Goal: Task Accomplishment & Management: Manage account settings

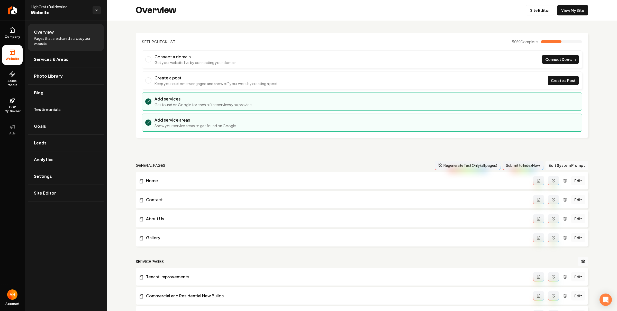
click at [250, 36] on section "Setup Checklist 50 % Complete Connect a domain Get your website live by connect…" at bounding box center [362, 85] width 452 height 105
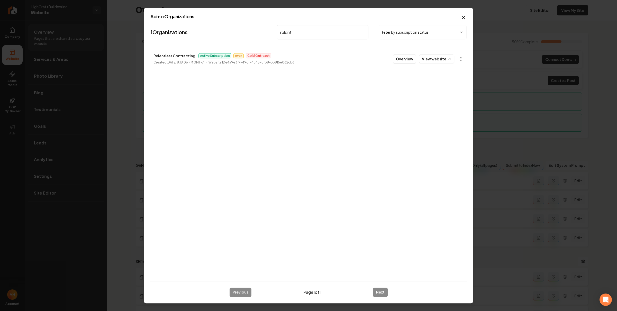
type input "relent"
click at [458, 58] on body "Company Website Social Media GBP Optimizer Ads Account HighCraft Builders Inc W…" at bounding box center [308, 155] width 617 height 311
click at [449, 104] on link "View in Stripe" at bounding box center [448, 103] width 33 height 8
drag, startPoint x: 406, startPoint y: 61, endPoint x: 369, endPoint y: 59, distance: 37.3
click at [406, 61] on button "Overview" at bounding box center [404, 58] width 23 height 9
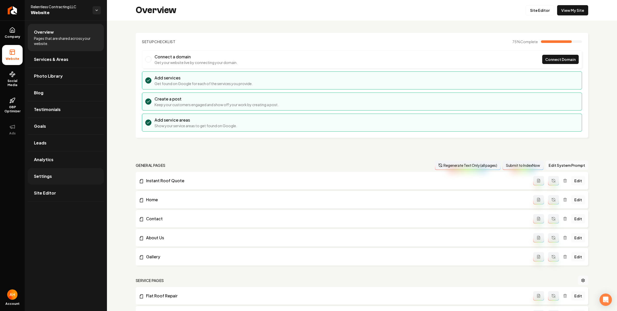
click at [36, 182] on link "Settings" at bounding box center [66, 176] width 76 height 16
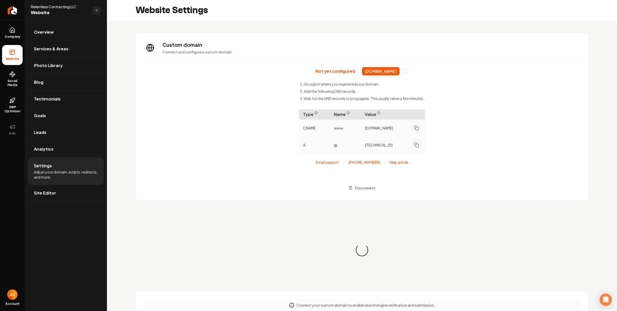
scroll to position [46, 0]
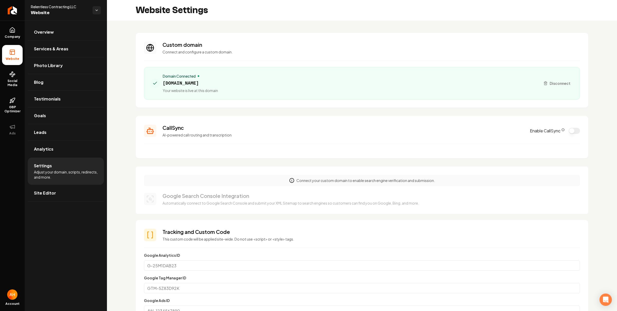
click at [211, 85] on span "[DOMAIN_NAME]" at bounding box center [190, 83] width 55 height 7
copy span "[DOMAIN_NAME]"
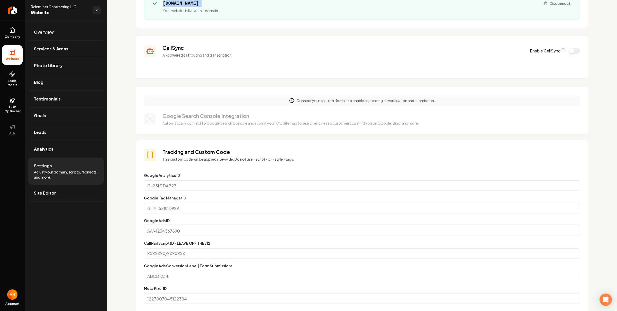
scroll to position [110, 0]
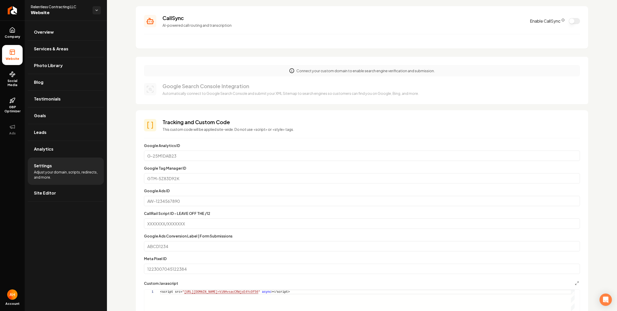
drag, startPoint x: 497, startPoint y: 73, endPoint x: 469, endPoint y: 70, distance: 28.1
click at [494, 72] on div "Connect your custom domain to enable search engine verification and submission." at bounding box center [362, 70] width 436 height 11
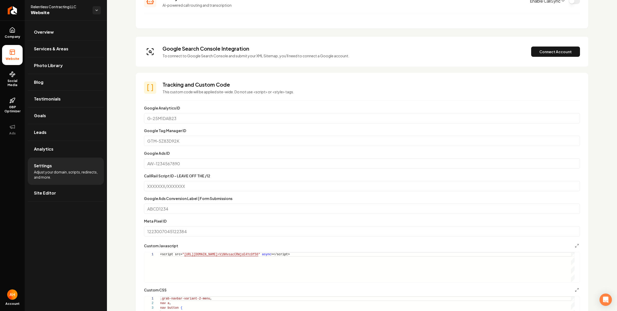
scroll to position [8, 0]
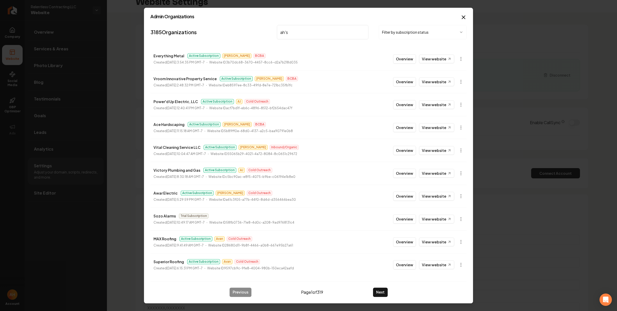
type input "ah'"
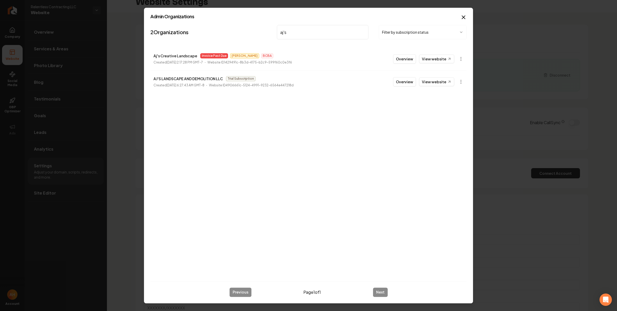
type input "aj's"
click at [459, 56] on body "Company Website Social Media GBP Optimizer Ads Account Relentless Contracting L…" at bounding box center [308, 155] width 617 height 311
click at [445, 103] on link "View in Stripe" at bounding box center [448, 103] width 33 height 8
click at [436, 58] on link "View website" at bounding box center [436, 58] width 35 height 9
click at [464, 60] on body "Company Website Social Media GBP Optimizer Ads Account Relentless Contracting L…" at bounding box center [308, 155] width 617 height 311
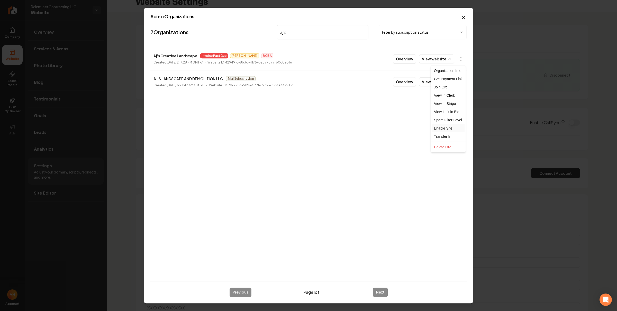
click at [459, 126] on div "Enable Site" at bounding box center [448, 128] width 33 height 8
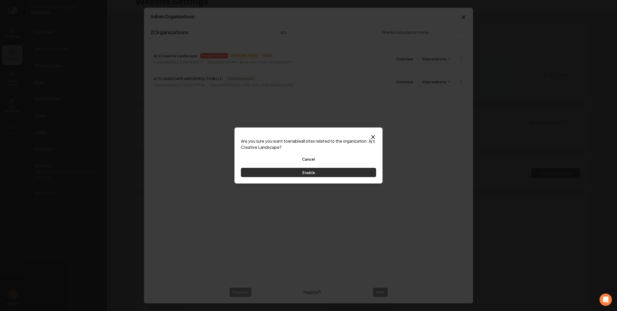
click at [337, 173] on button "Enable" at bounding box center [308, 172] width 135 height 9
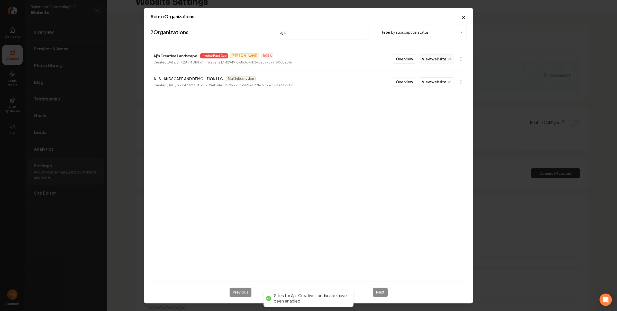
click at [442, 56] on link "View website" at bounding box center [436, 58] width 35 height 9
